Goal: Task Accomplishment & Management: Contribute content

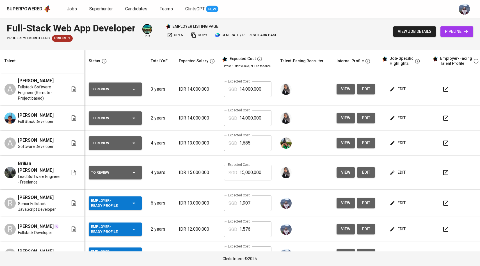
scroll to position [92, 0]
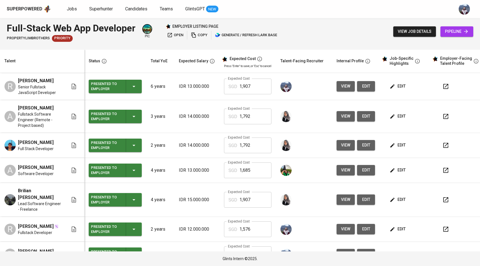
click at [346, 88] on span "view" at bounding box center [345, 86] width 9 height 7
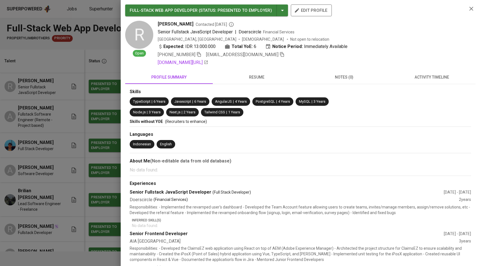
click at [284, 56] on div "+62 878-2179-7592 ridoansalehnasution98@gmail.com" at bounding box center [310, 54] width 305 height 7
click at [282, 56] on icon "button" at bounding box center [282, 54] width 5 height 5
click at [100, 99] on div at bounding box center [240, 133] width 480 height 266
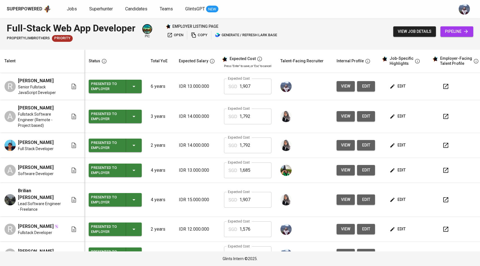
click at [452, 35] on link "pipeline" at bounding box center [456, 31] width 33 height 10
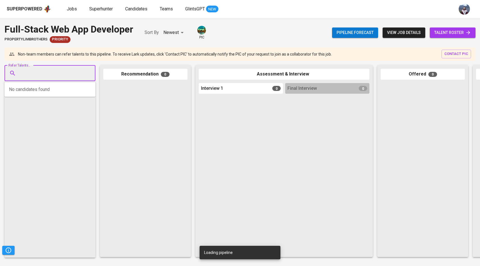
click at [66, 77] on input "Refer Talents..." at bounding box center [47, 73] width 59 height 11
paste input "ridoansalehnasution98@gmail.com"
type input "ridoansalehnasution98@gmail.com"
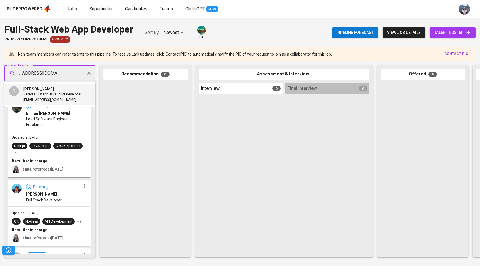
click at [45, 95] on span "Senior Fullstack JavaScript Developer" at bounding box center [52, 95] width 58 height 6
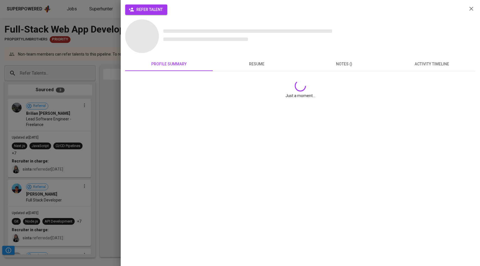
scroll to position [0, 0]
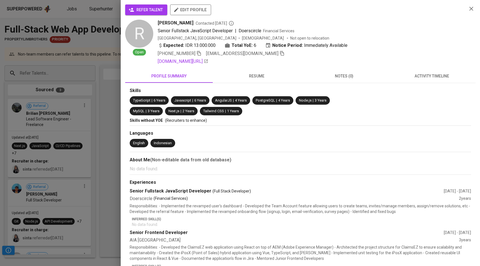
click at [149, 12] on span "refer talent" at bounding box center [146, 9] width 33 height 7
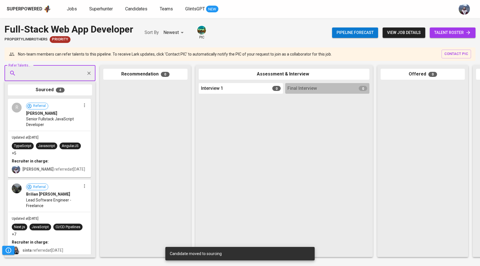
click at [443, 31] on span "talent roster" at bounding box center [452, 32] width 37 height 7
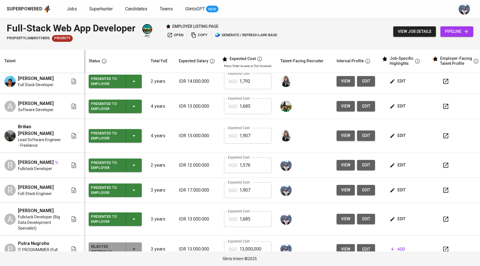
scroll to position [92, 0]
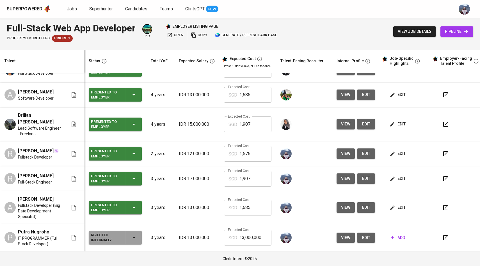
click at [348, 150] on span "view" at bounding box center [345, 153] width 9 height 7
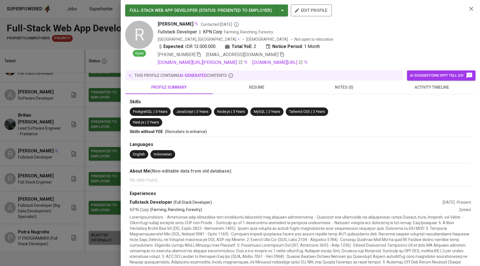
click at [280, 53] on icon "button" at bounding box center [282, 54] width 4 height 5
click at [79, 45] on div at bounding box center [240, 133] width 480 height 266
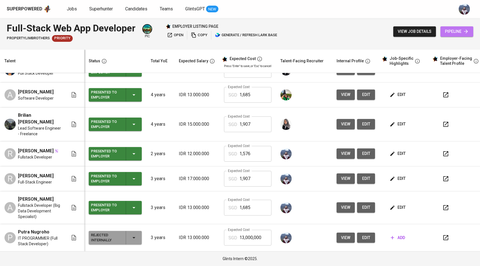
click at [445, 32] on span "pipeline" at bounding box center [457, 31] width 24 height 7
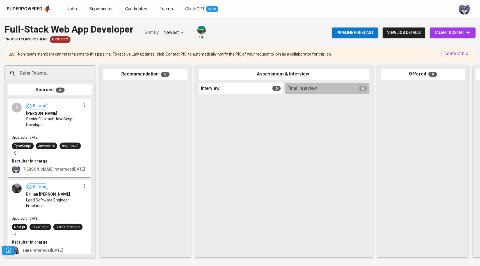
click at [66, 74] on input "Refer Talents..." at bounding box center [47, 73] width 59 height 11
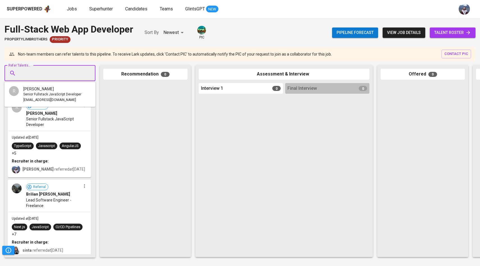
paste input "rtektano@gmail.com"
type input "rtektano@gmail.com"
click at [49, 92] on span "Fullstack Developer" at bounding box center [38, 95] width 30 height 6
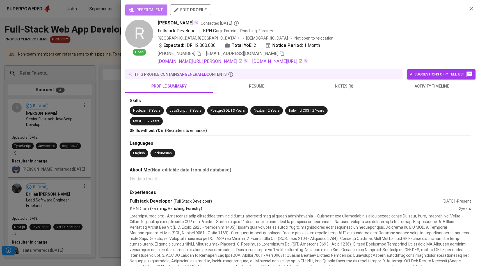
click at [145, 11] on span "refer talent" at bounding box center [146, 9] width 33 height 7
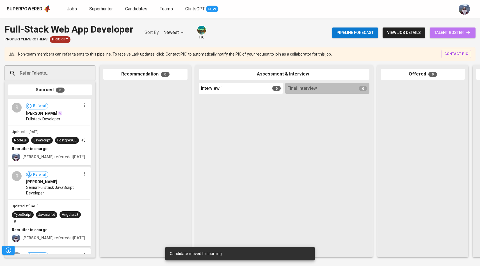
click at [451, 32] on span "talent roster" at bounding box center [452, 32] width 37 height 7
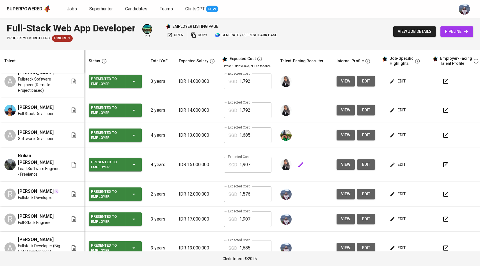
scroll to position [92, 0]
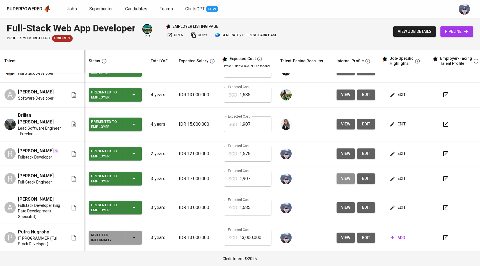
click at [344, 175] on span "view" at bounding box center [345, 178] width 9 height 7
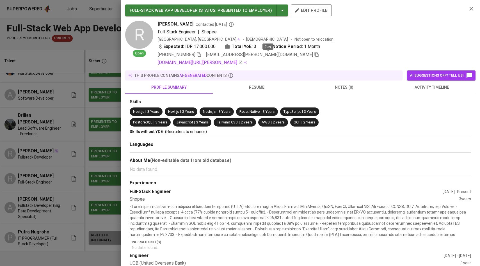
click at [314, 55] on icon "button" at bounding box center [316, 54] width 5 height 5
click at [77, 85] on div at bounding box center [240, 133] width 480 height 266
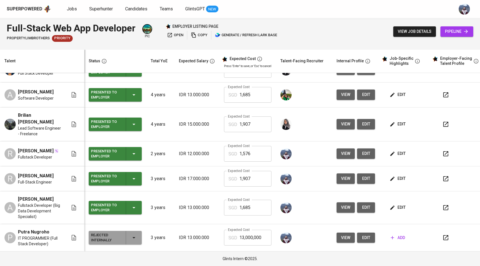
click at [463, 32] on span "pipeline" at bounding box center [457, 31] width 24 height 7
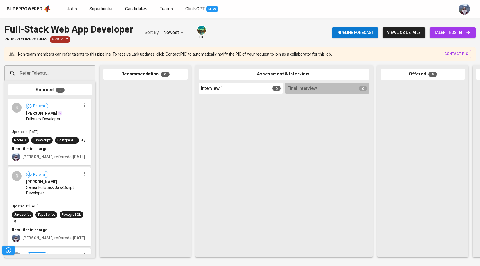
click at [83, 70] on div "Refer Talents..." at bounding box center [49, 73] width 91 height 16
paste input "rinaldy.richard.03@gmail.com"
type input "rinaldy.richard.03@gmail.com"
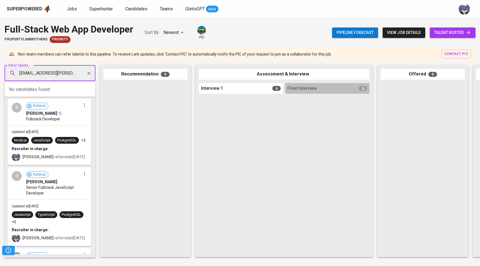
scroll to position [0, 3]
click at [57, 90] on div "Richard Rinaldy" at bounding box center [62, 89] width 78 height 6
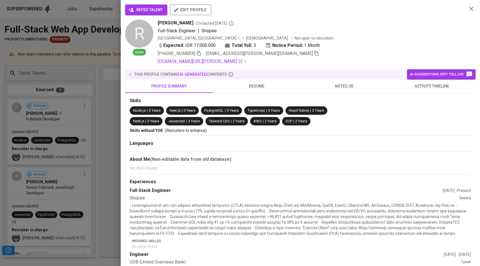
scroll to position [0, 0]
click at [156, 3] on div "refer talent edit profile R Open Richard Rinaldy Contacted 3 days ago Full-Stac…" at bounding box center [300, 133] width 359 height 266
click at [156, 6] on button "refer talent" at bounding box center [146, 9] width 42 height 11
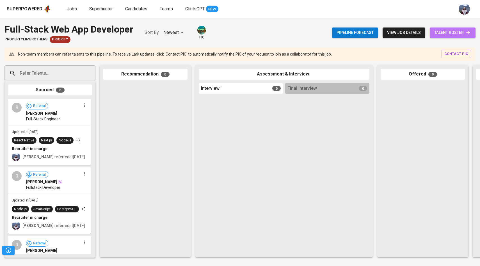
click at [454, 36] on span "talent roster" at bounding box center [452, 32] width 37 height 7
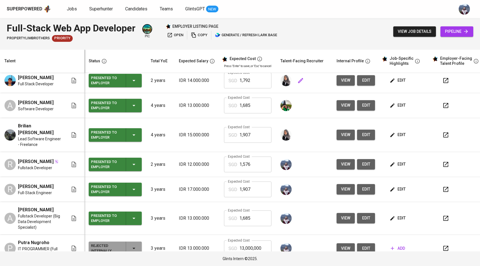
scroll to position [92, 0]
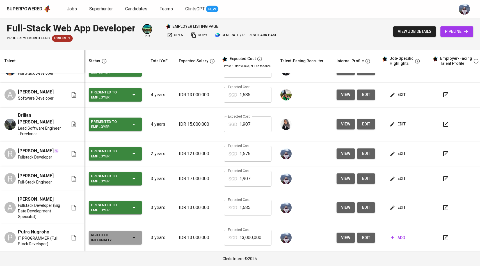
click at [344, 204] on span "view" at bounding box center [345, 207] width 9 height 7
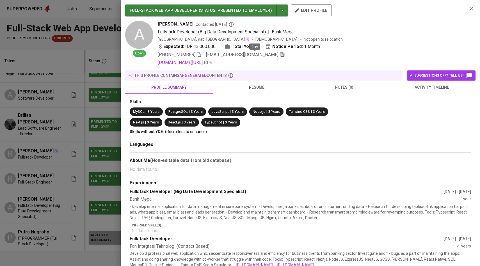
click at [280, 54] on icon "button" at bounding box center [282, 54] width 5 height 5
click at [45, 36] on div at bounding box center [240, 133] width 480 height 266
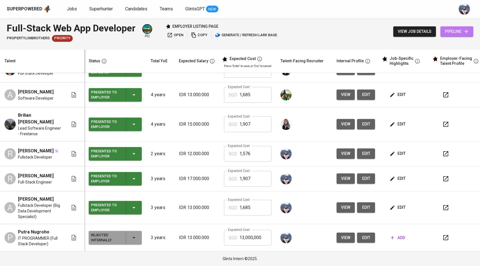
click at [449, 29] on span "pipeline" at bounding box center [457, 31] width 24 height 7
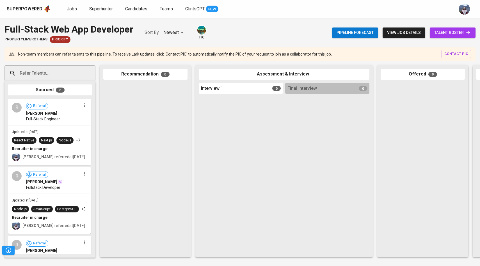
click at [49, 73] on input "Refer Talents..." at bounding box center [47, 73] width 59 height 11
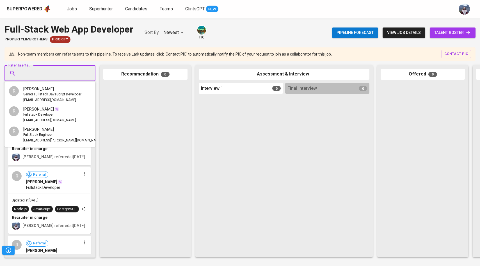
paste input "[EMAIL_ADDRESS][DOMAIN_NAME]"
type input "[EMAIL_ADDRESS][DOMAIN_NAME]"
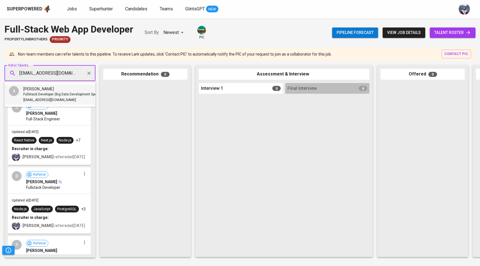
click at [38, 91] on span "[PERSON_NAME]" at bounding box center [38, 89] width 31 height 6
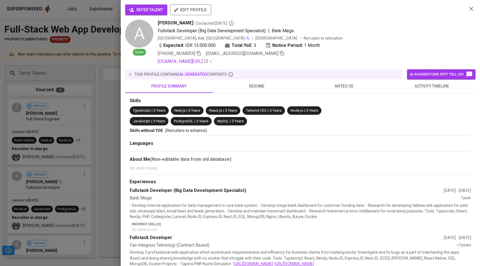
click at [144, 10] on span "refer talent" at bounding box center [146, 9] width 33 height 7
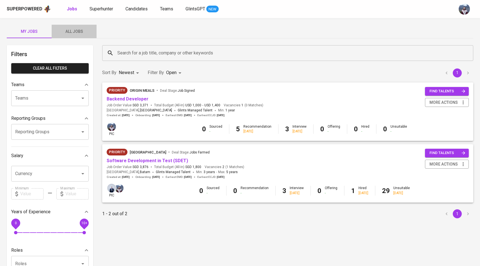
click at [76, 30] on span "All Jobs" at bounding box center [74, 31] width 38 height 7
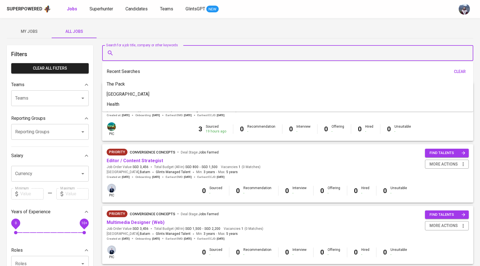
click at [134, 56] on input "Search for a job title, company or other keywords" at bounding box center [289, 53] width 346 height 11
type input "T"
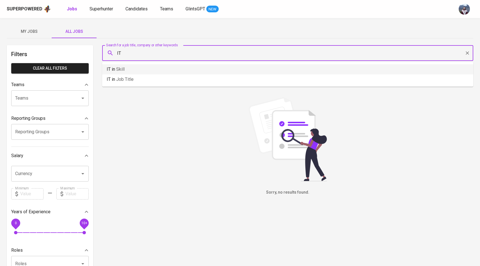
type input "I"
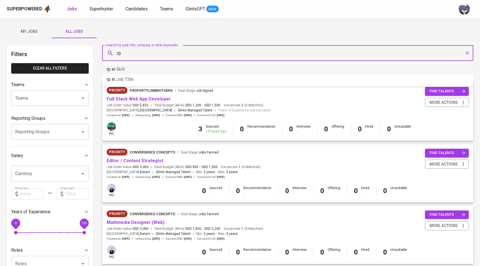
type input "r"
type input "project manager"
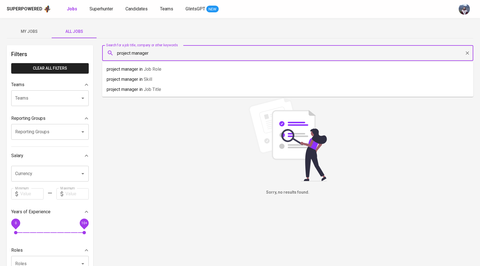
drag, startPoint x: 153, startPoint y: 57, endPoint x: 116, endPoint y: 55, distance: 37.4
click at [114, 55] on div "project manager Search for a job title, company or other keywords" at bounding box center [287, 53] width 371 height 16
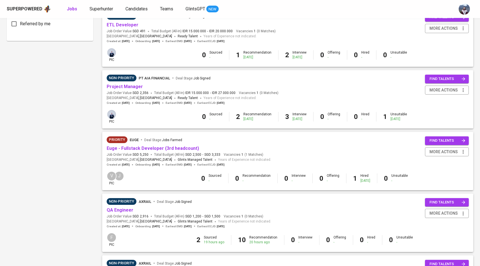
scroll to position [324, 0]
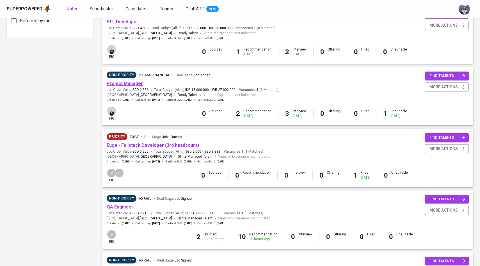
click at [129, 84] on link "Project Manager" at bounding box center [125, 83] width 36 height 5
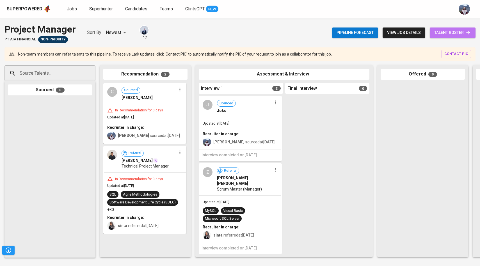
click at [434, 33] on span "talent roster" at bounding box center [452, 32] width 37 height 7
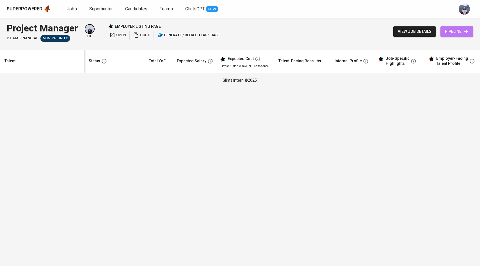
click at [451, 30] on span "pipeline" at bounding box center [457, 31] width 24 height 7
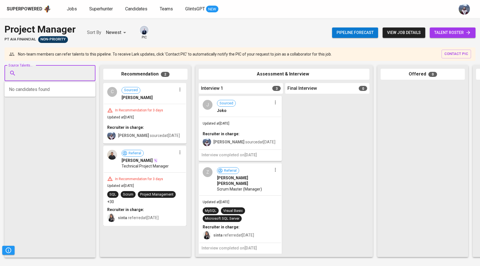
click at [39, 68] on input "Source Talents..." at bounding box center [47, 73] width 59 height 11
paste input "[EMAIL_ADDRESS][DOMAIN_NAME]"
type input "[EMAIL_ADDRESS][DOMAIN_NAME]"
click at [19, 91] on div "B Bram Galih Arianto bramgalih36@gmail.com" at bounding box center [42, 91] width 67 height 11
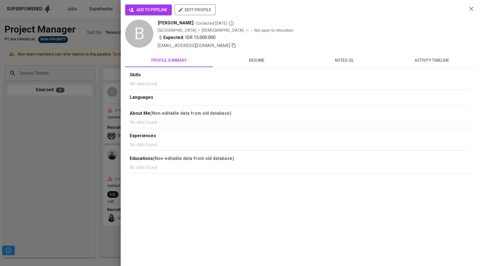
click at [162, 11] on span "add to pipeline" at bounding box center [149, 9] width 38 height 7
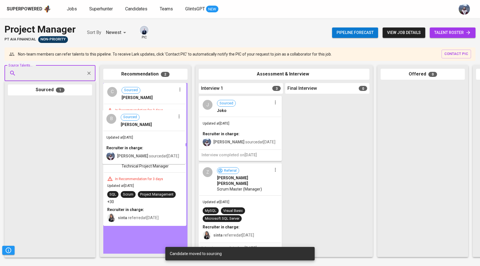
drag, startPoint x: 56, startPoint y: 130, endPoint x: 164, endPoint y: 147, distance: 109.0
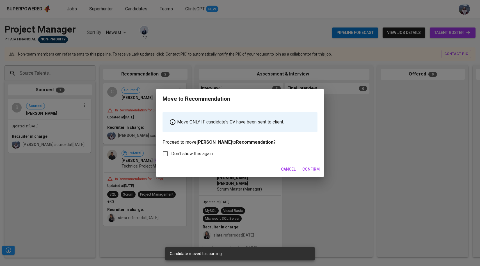
click at [314, 166] on span "Confirm" at bounding box center [310, 169] width 17 height 7
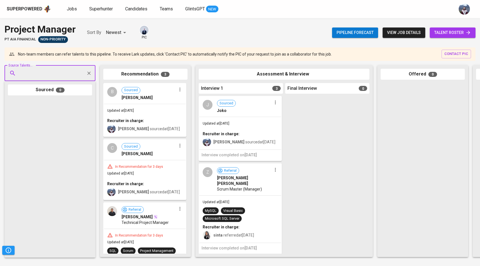
click at [59, 74] on input "Source Talents..." at bounding box center [47, 73] width 59 height 11
paste input "[EMAIL_ADDRESS][DOMAIN_NAME]"
type input "[EMAIL_ADDRESS][DOMAIN_NAME]"
click at [47, 90] on span "[PERSON_NAME]" at bounding box center [38, 89] width 31 height 6
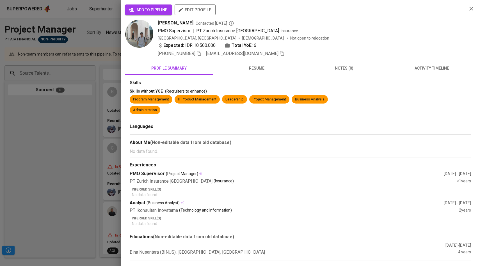
click at [161, 12] on span "add to pipeline" at bounding box center [149, 9] width 38 height 7
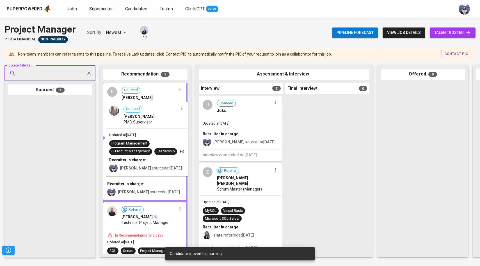
drag, startPoint x: 38, startPoint y: 116, endPoint x: 140, endPoint y: 119, distance: 102.5
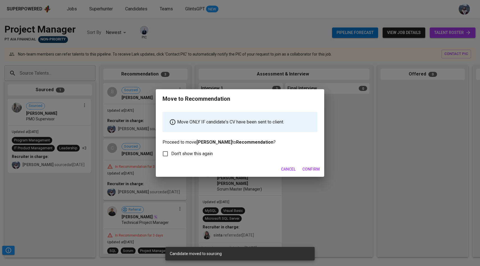
click at [307, 173] on button "Confirm" at bounding box center [311, 169] width 22 height 10
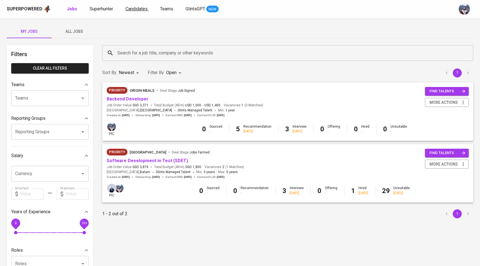
click at [133, 7] on span "Candidates" at bounding box center [136, 8] width 22 height 5
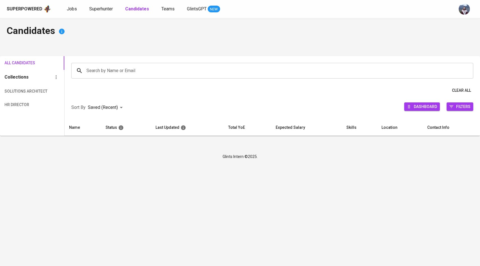
click at [128, 72] on input "Search by Name or Email" at bounding box center [273, 70] width 377 height 11
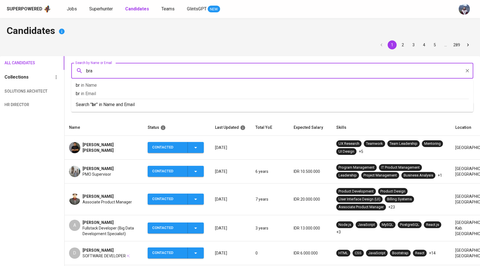
type input "[PERSON_NAME]"
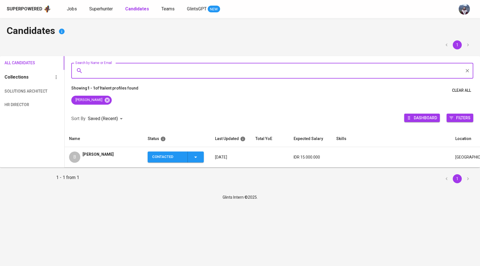
click at [80, 158] on div "B" at bounding box center [74, 157] width 11 height 11
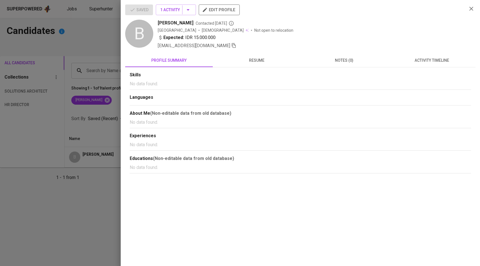
click at [450, 59] on span "activity timeline" at bounding box center [431, 60] width 81 height 7
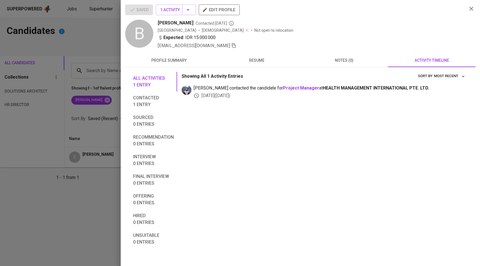
click at [231, 46] on icon "button" at bounding box center [233, 45] width 5 height 5
click at [74, 74] on div at bounding box center [240, 133] width 480 height 266
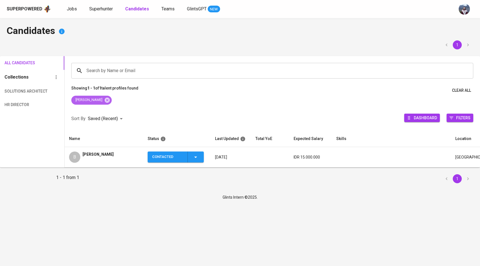
drag, startPoint x: 87, startPoint y: 101, endPoint x: 91, endPoint y: 95, distance: 7.1
click at [104, 101] on icon at bounding box center [106, 99] width 5 height 5
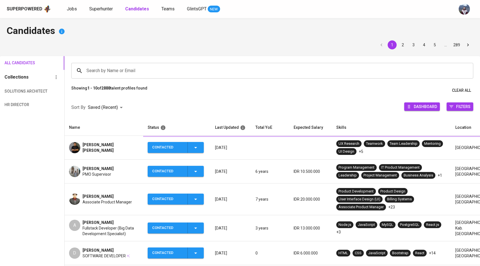
click at [118, 63] on div "Search by Name or Email" at bounding box center [272, 71] width 402 height 16
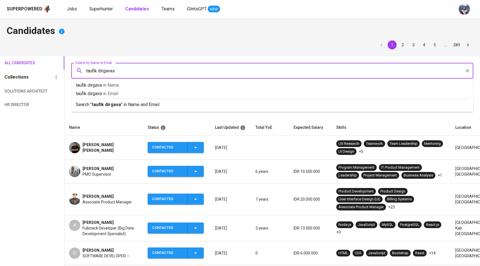
type input "taufik dirgavasa"
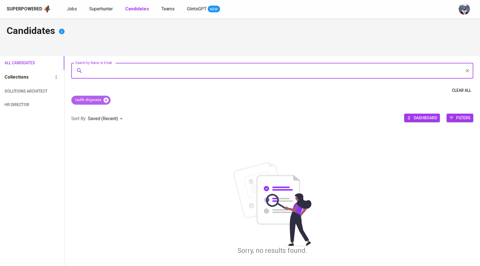
click at [108, 102] on icon at bounding box center [106, 100] width 6 height 6
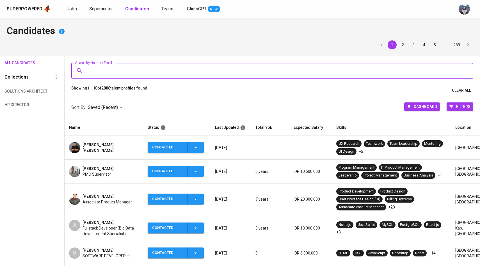
click at [118, 70] on input "Search by Name or Email" at bounding box center [273, 70] width 377 height 11
click at [79, 172] on img at bounding box center [74, 171] width 11 height 11
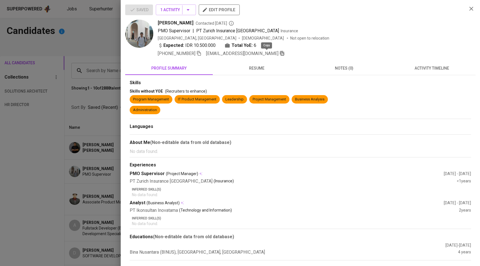
click at [280, 54] on icon "button" at bounding box center [282, 53] width 5 height 5
click at [84, 76] on div at bounding box center [240, 133] width 480 height 266
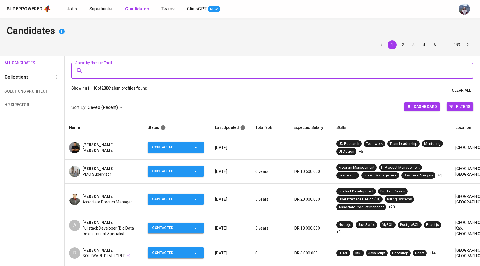
click at [106, 74] on input "Search by Name or Email" at bounding box center [273, 70] width 377 height 11
click at [75, 197] on img at bounding box center [74, 199] width 11 height 11
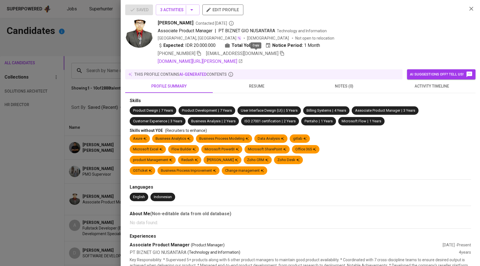
click at [280, 53] on icon "button" at bounding box center [282, 53] width 5 height 5
click at [74, 105] on div at bounding box center [240, 133] width 480 height 266
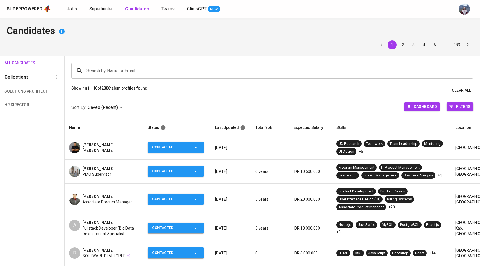
click at [71, 10] on span "Jobs" at bounding box center [72, 8] width 10 height 5
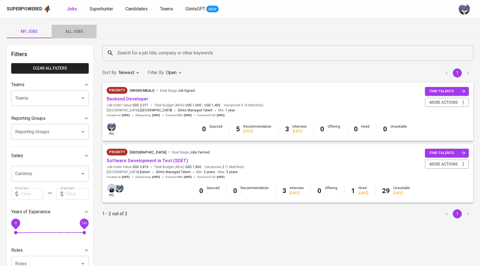
click at [83, 26] on button "All Jobs" at bounding box center [74, 31] width 45 height 13
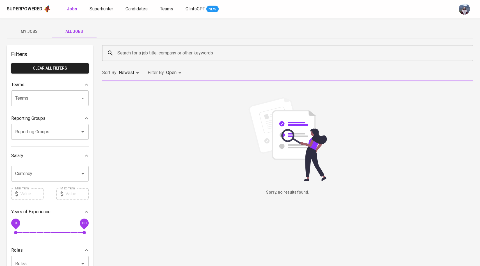
click at [125, 48] on input "Search for a job title, company or other keywords" at bounding box center [289, 53] width 346 height 11
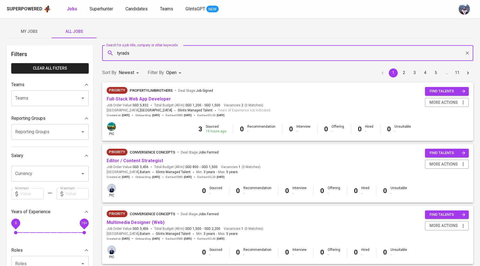
type input "tyrads"
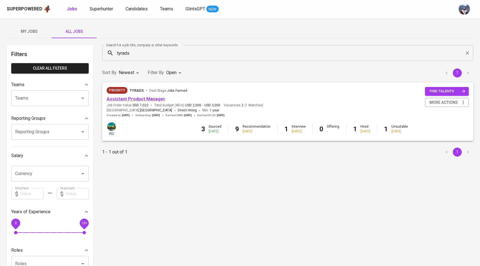
click at [131, 100] on link "Assistant Product Manager" at bounding box center [136, 98] width 59 height 5
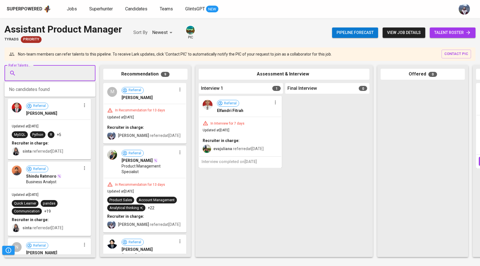
click at [62, 70] on input "Refer Talents..." at bounding box center [47, 73] width 59 height 11
paste input "[EMAIL_ADDRESS][DOMAIN_NAME]"
type input "[EMAIL_ADDRESS][DOMAIN_NAME]"
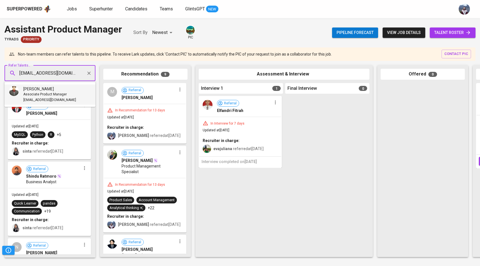
click at [54, 90] on div "[PERSON_NAME]" at bounding box center [49, 89] width 53 height 6
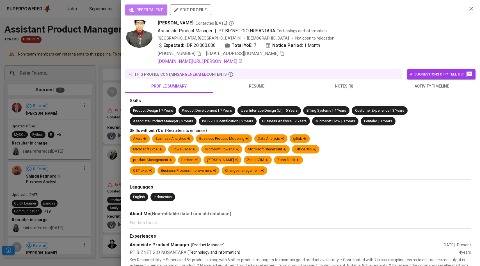
click at [159, 12] on span "refer talent" at bounding box center [146, 9] width 33 height 7
